Goal: Task Accomplishment & Management: Complete application form

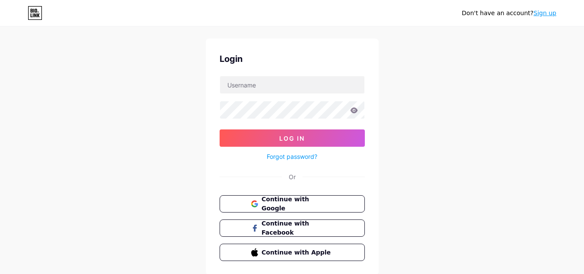
scroll to position [2, 0]
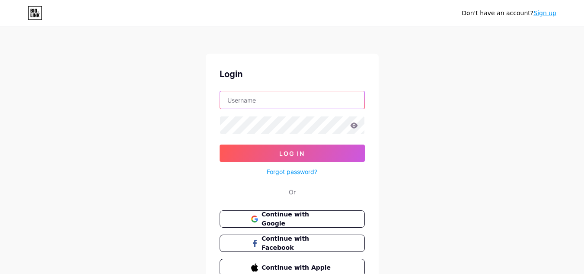
type input "[EMAIL_ADDRESS][DOMAIN_NAME]"
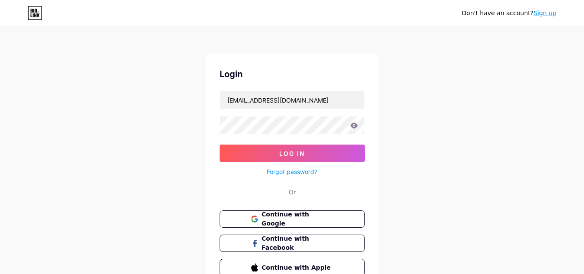
click at [543, 12] on link "Sign up" at bounding box center [545, 13] width 23 height 7
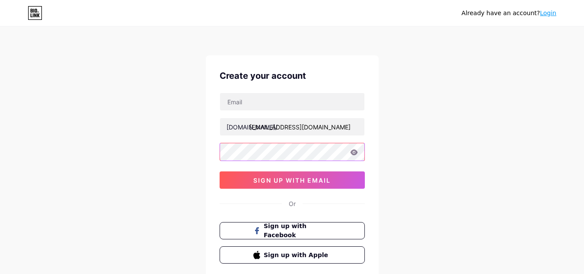
type input "[EMAIL_ADDRESS][DOMAIN_NAME]"
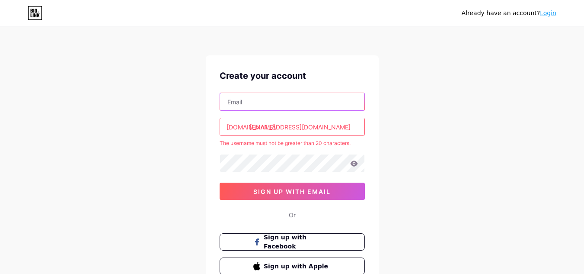
click at [280, 96] on input "text" at bounding box center [292, 101] width 144 height 17
paste input "[EMAIL_ADDRESS][DOMAIN_NAME]"
type input "[EMAIL_ADDRESS][DOMAIN_NAME]"
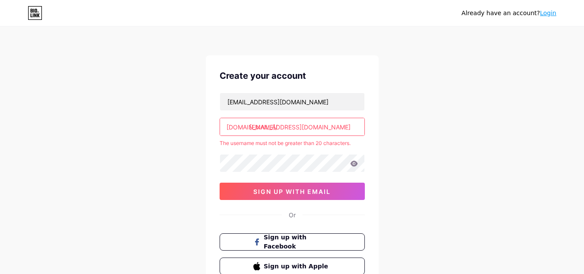
drag, startPoint x: 342, startPoint y: 127, endPoint x: 250, endPoint y: 126, distance: 92.1
click at [250, 126] on input "[EMAIL_ADDRESS][DOMAIN_NAME]" at bounding box center [292, 126] width 144 height 17
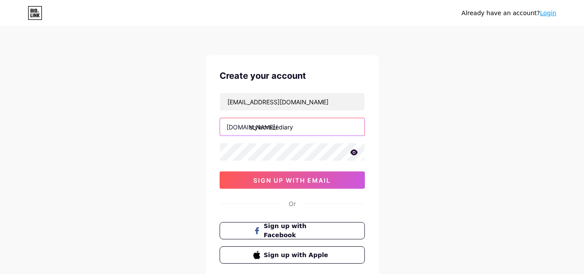
type input "stylecrazediary"
click at [206, 146] on div "Create your account [EMAIL_ADDRESS][DOMAIN_NAME] [DOMAIN_NAME]/ stylecrazediary…" at bounding box center [292, 166] width 173 height 222
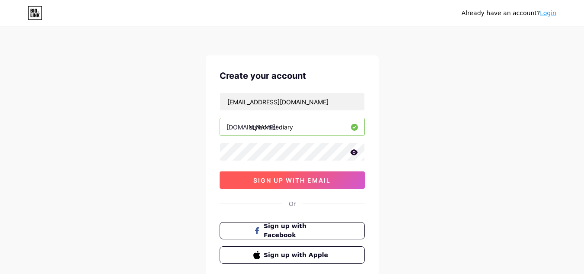
click at [317, 184] on button "sign up with email" at bounding box center [292, 179] width 145 height 17
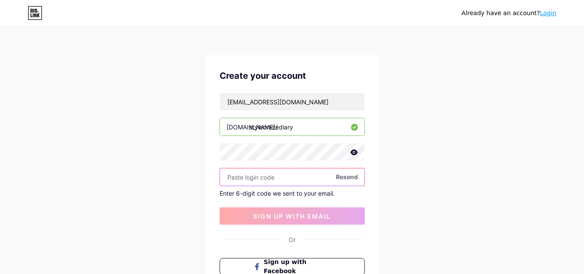
click at [277, 173] on input "text" at bounding box center [292, 176] width 144 height 17
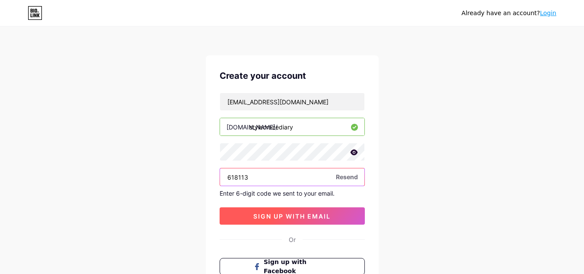
type input "618113"
click at [312, 217] on span "sign up with email" at bounding box center [291, 215] width 77 height 7
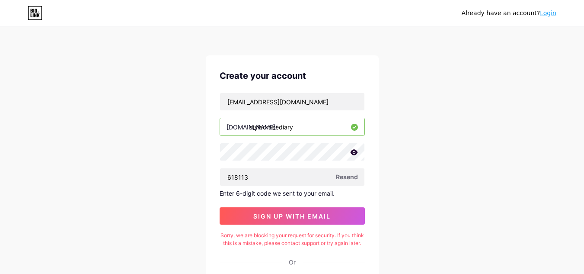
click at [354, 176] on span "Resend" at bounding box center [347, 176] width 22 height 9
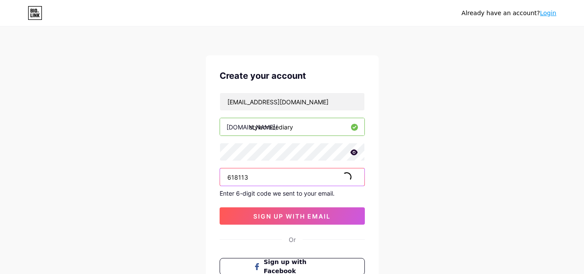
drag, startPoint x: 303, startPoint y: 175, endPoint x: 209, endPoint y: 176, distance: 93.4
click at [209, 176] on div "Create your account [EMAIL_ADDRESS][DOMAIN_NAME] [DOMAIN_NAME]/ stylecrazediary…" at bounding box center [292, 184] width 173 height 258
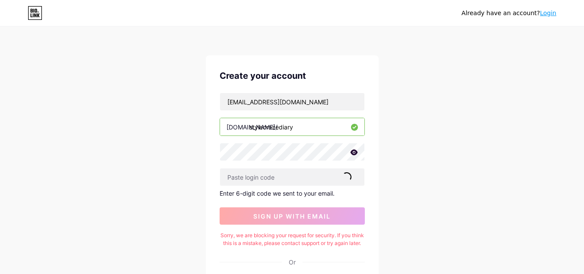
click at [346, 178] on span at bounding box center [347, 177] width 12 height 12
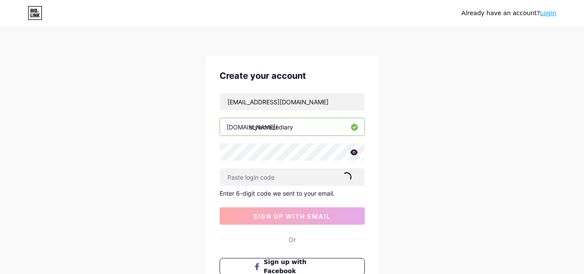
click at [410, 179] on div "Already have an account? Login Create your account [EMAIL_ADDRESS][DOMAIN_NAME]…" at bounding box center [292, 183] width 584 height 367
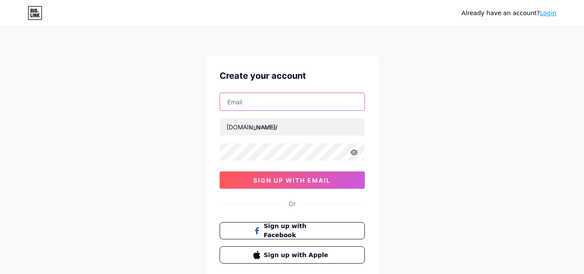
click at [278, 96] on input "text" at bounding box center [292, 101] width 144 height 17
click at [272, 94] on input "text" at bounding box center [292, 101] width 144 height 17
paste input "[EMAIL_ADDRESS][DOMAIN_NAME]"
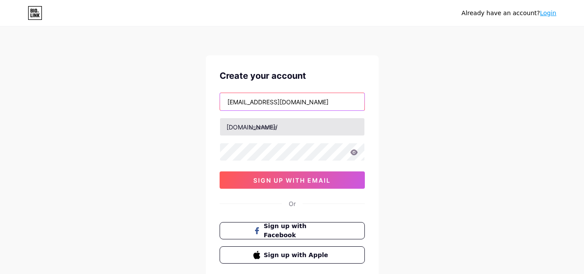
type input "[EMAIL_ADDRESS][DOMAIN_NAME]"
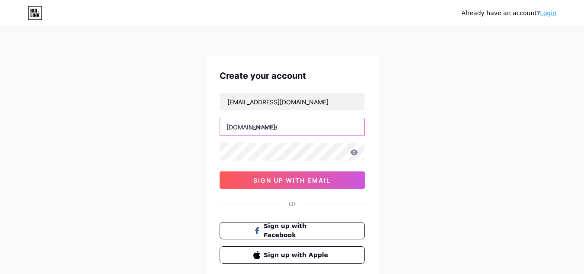
click at [260, 126] on input "text" at bounding box center [292, 126] width 144 height 17
type input "stylecrazediary"
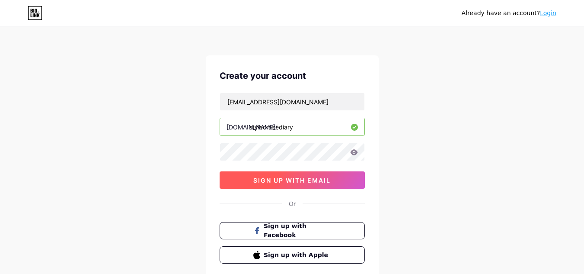
click at [333, 176] on button "sign up with email" at bounding box center [292, 179] width 145 height 17
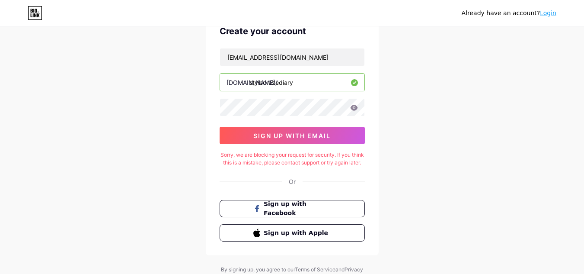
scroll to position [44, 0]
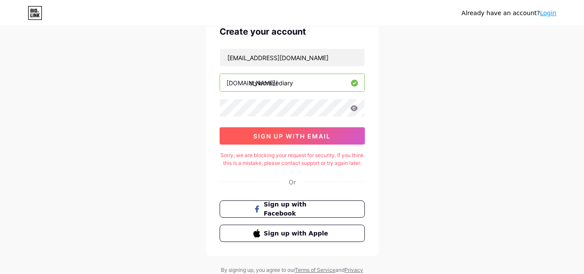
click at [316, 140] on button "sign up with email" at bounding box center [292, 135] width 145 height 17
click at [321, 139] on span "sign up with email" at bounding box center [291, 135] width 77 height 7
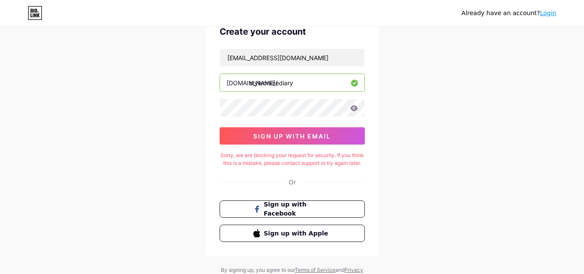
click at [551, 10] on link "Login" at bounding box center [548, 13] width 16 height 7
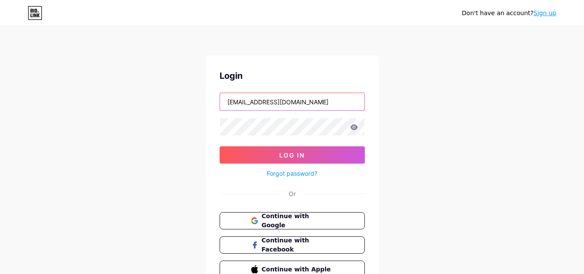
type input "[EMAIL_ADDRESS][DOMAIN_NAME]"
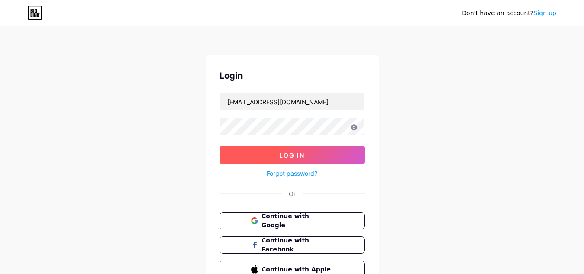
click at [304, 154] on span "Log In" at bounding box center [292, 154] width 26 height 7
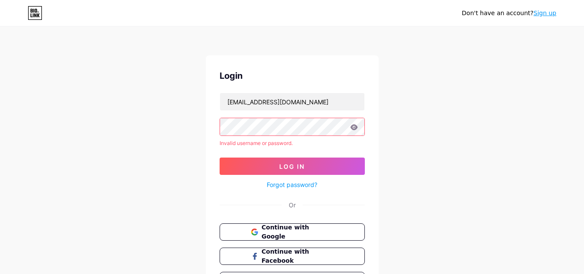
click at [357, 128] on icon at bounding box center [354, 127] width 8 height 6
click at [357, 126] on icon at bounding box center [353, 127] width 7 height 6
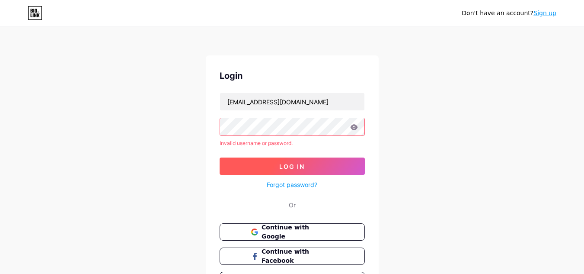
click at [274, 164] on button "Log In" at bounding box center [292, 165] width 145 height 17
